Goal: Use online tool/utility: Utilize a website feature to perform a specific function

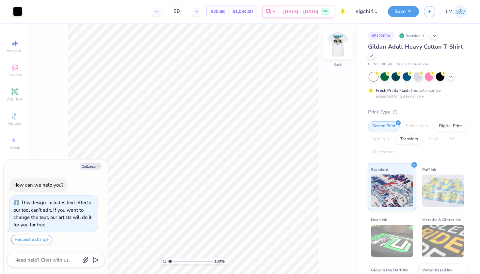
click at [338, 47] on img at bounding box center [338, 44] width 26 height 26
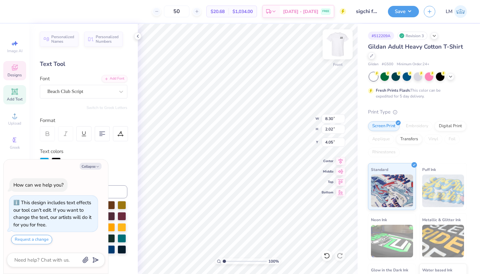
scroll to position [0, 1]
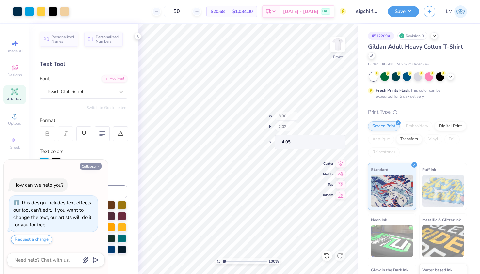
click at [93, 168] on button "Collapse" at bounding box center [91, 166] width 22 height 7
type textarea "x"
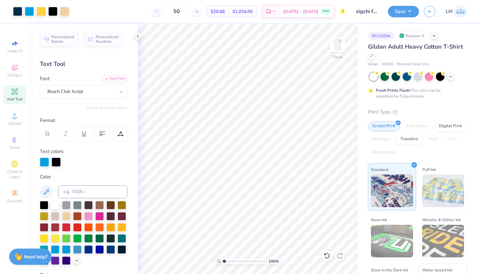
click at [16, 96] on div "Add Text" at bounding box center [14, 94] width 23 height 19
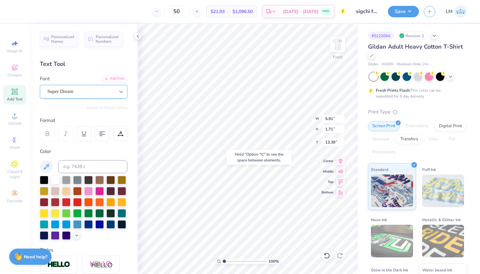
type input "16.95"
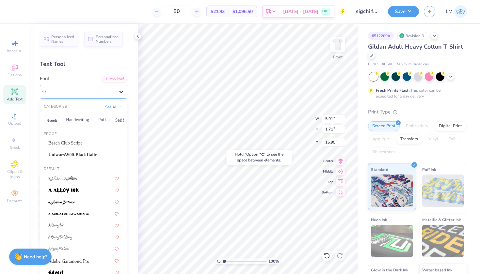
click at [121, 91] on icon at bounding box center [121, 92] width 7 height 7
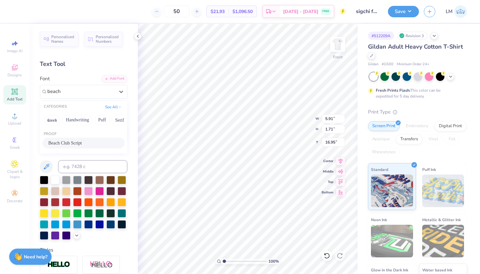
click at [95, 143] on div "Beach Club Script" at bounding box center [83, 143] width 71 height 7
type input "beach"
type input "10.02"
type input "2.09"
type input "16.76"
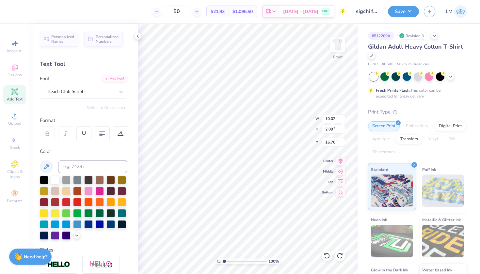
type textarea "T"
type textarea "2025"
click at [48, 167] on icon at bounding box center [46, 167] width 8 height 8
type input "5.52"
type input "1.30"
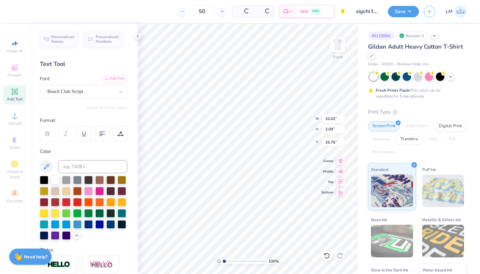
type input "17.16"
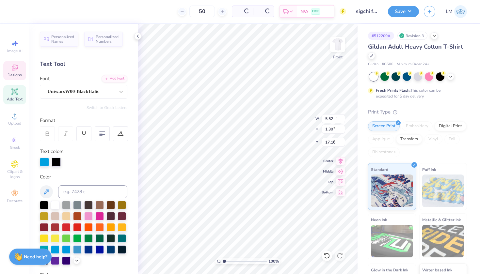
type input "12.50"
type input "1.22"
type input "3.00"
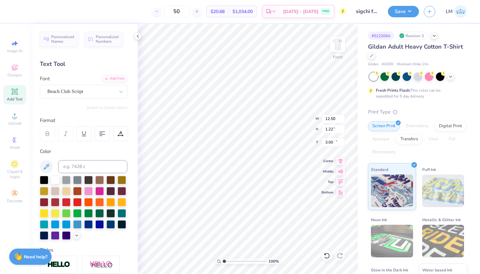
type input "5.52"
type input "1.30"
type input "16.07"
type input "2.55"
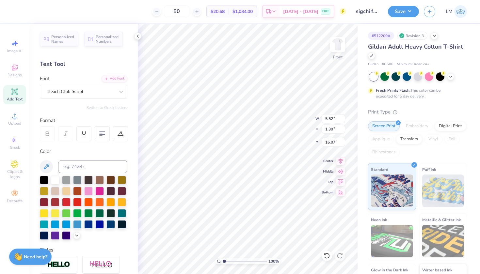
type input "0.60"
type input "5.46"
type input "2.26"
type input "1.31"
type input "4.40"
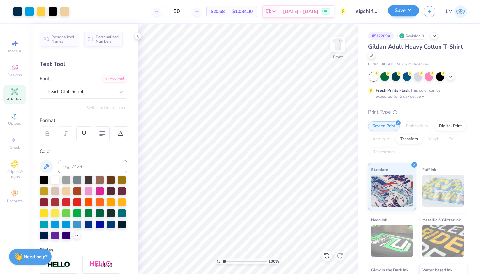
click at [414, 9] on button "Save" at bounding box center [403, 10] width 31 height 11
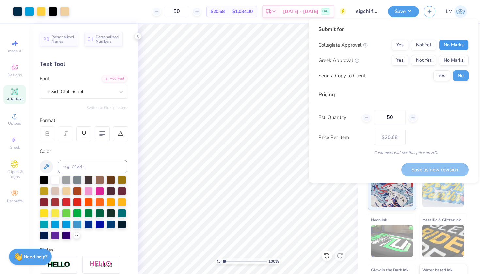
click at [458, 45] on button "No Marks" at bounding box center [454, 45] width 30 height 10
click at [431, 59] on button "Not Yet" at bounding box center [423, 60] width 25 height 10
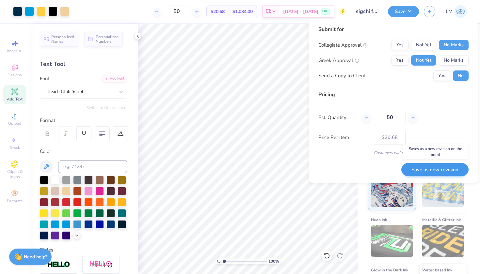
click at [437, 166] on button "Save as new revision" at bounding box center [435, 169] width 67 height 13
type input "$20.68"
